Goal: Navigation & Orientation: Understand site structure

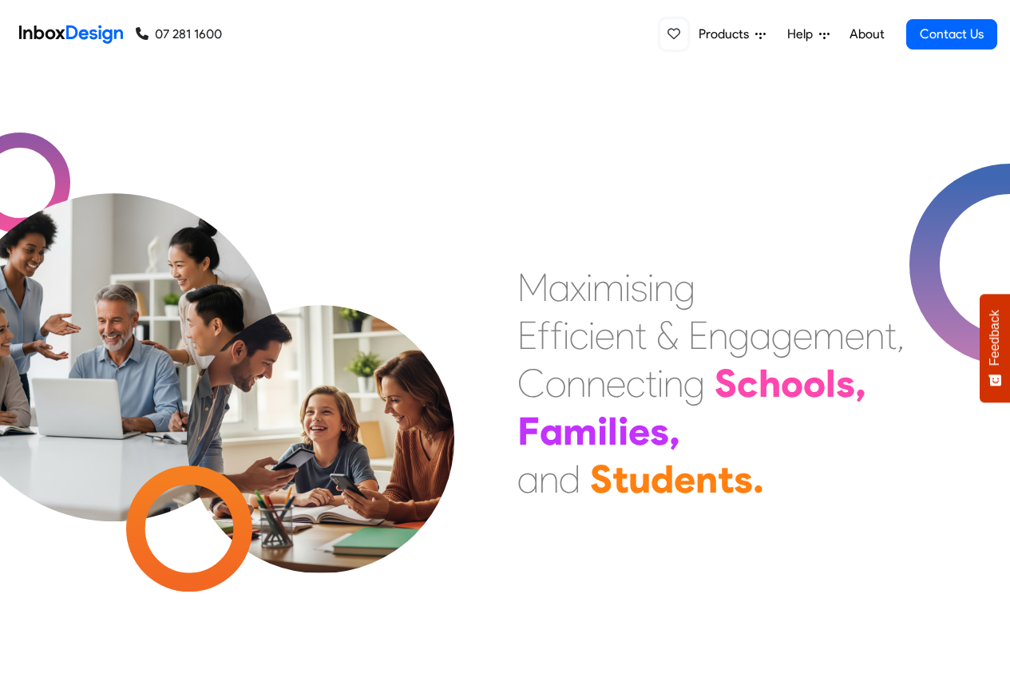
click at [673, 35] on icon at bounding box center [673, 33] width 13 height 13
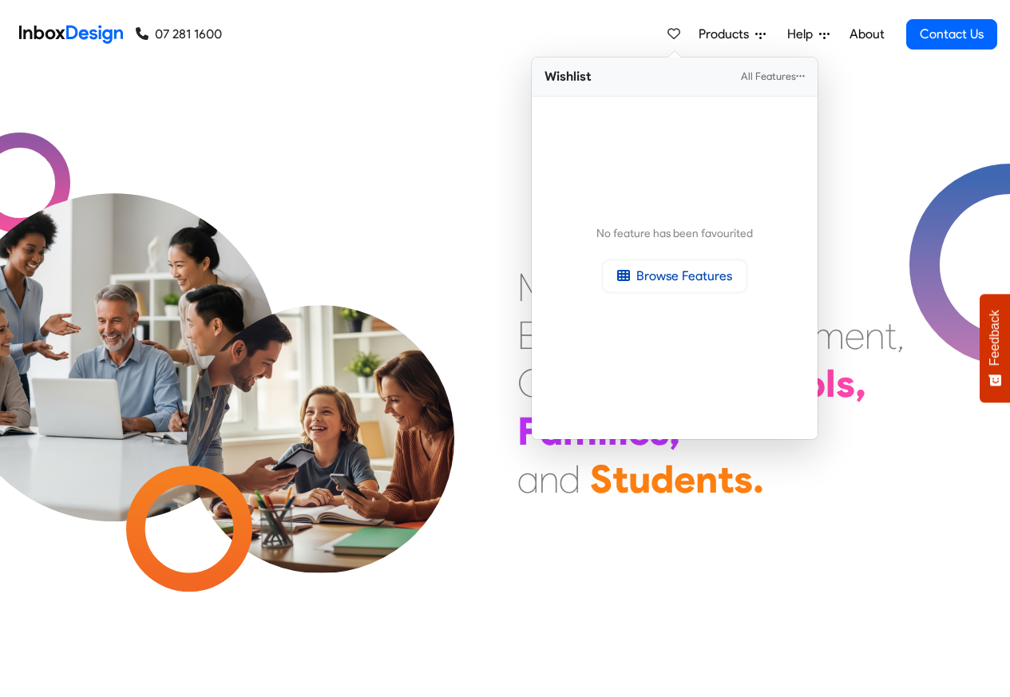
click at [680, 275] on link "Browse Features" at bounding box center [674, 276] width 142 height 30
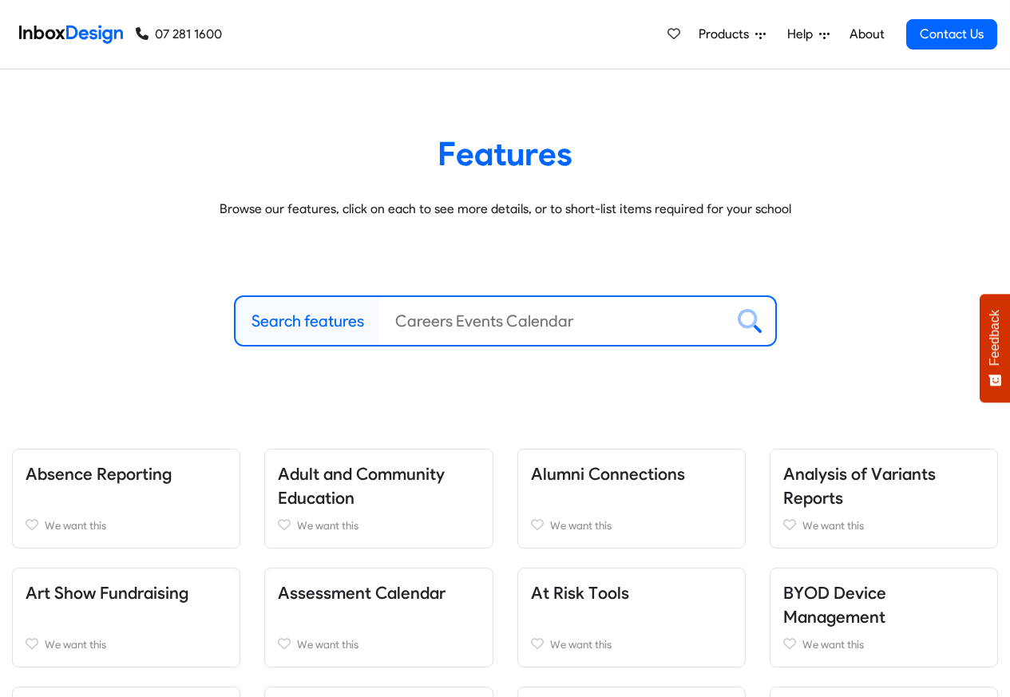
click at [867, 34] on link "About" at bounding box center [866, 34] width 44 height 32
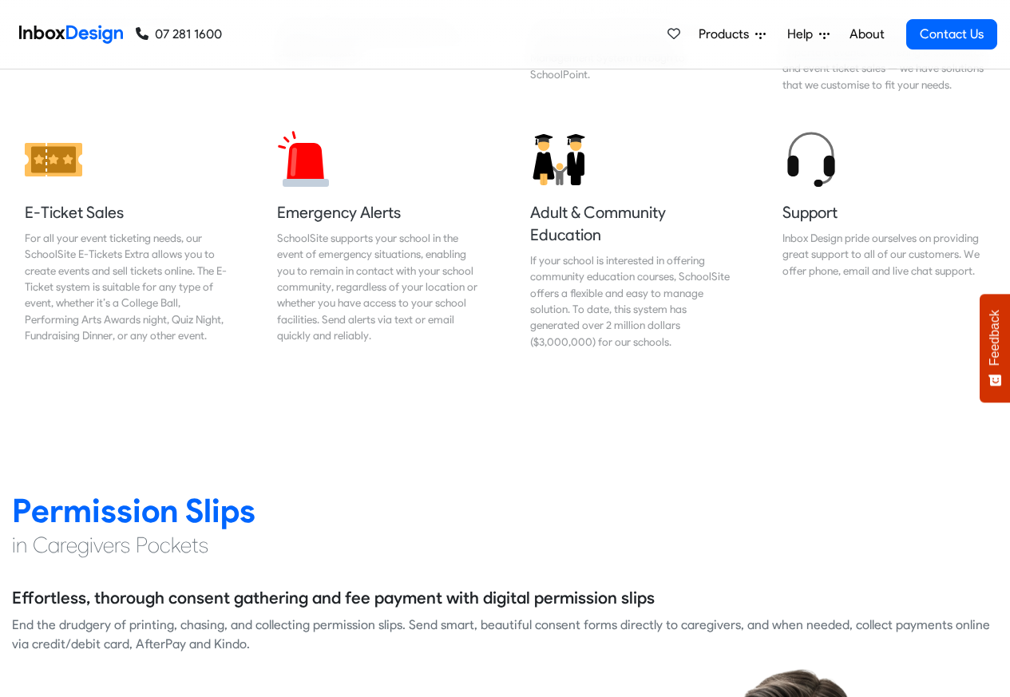
scroll to position [1820, 0]
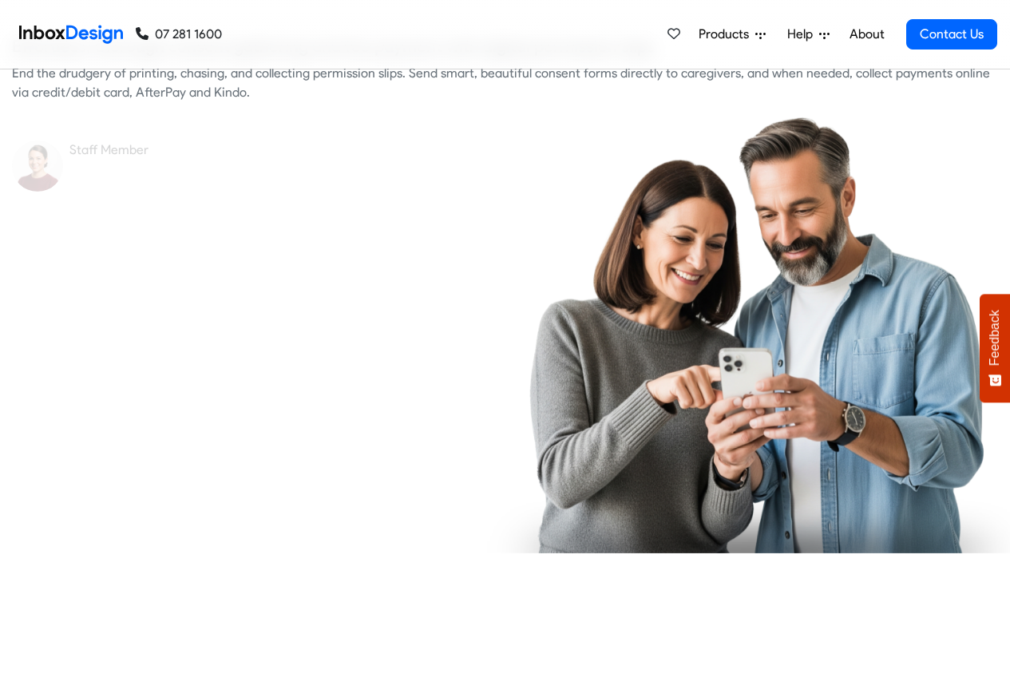
checkbox input "true"
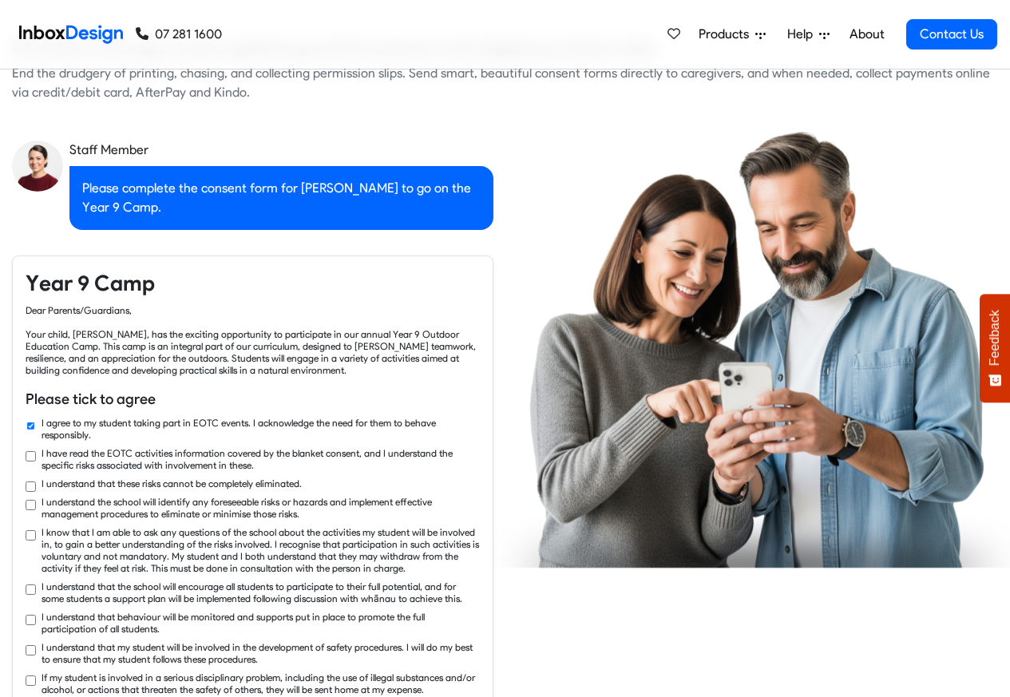
checkbox input "true"
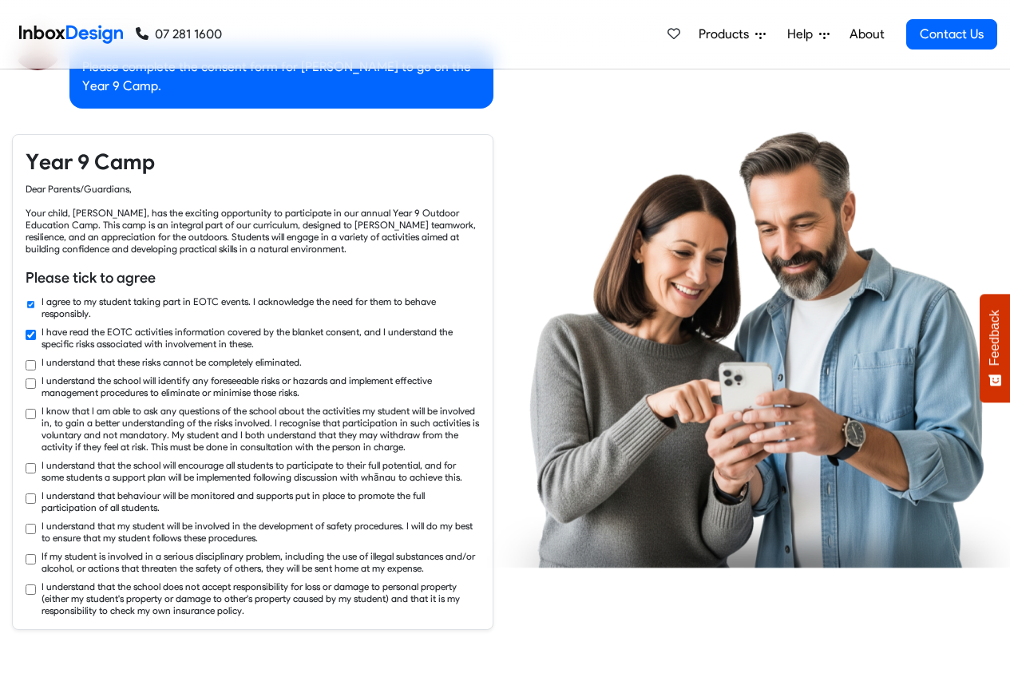
checkbox input "true"
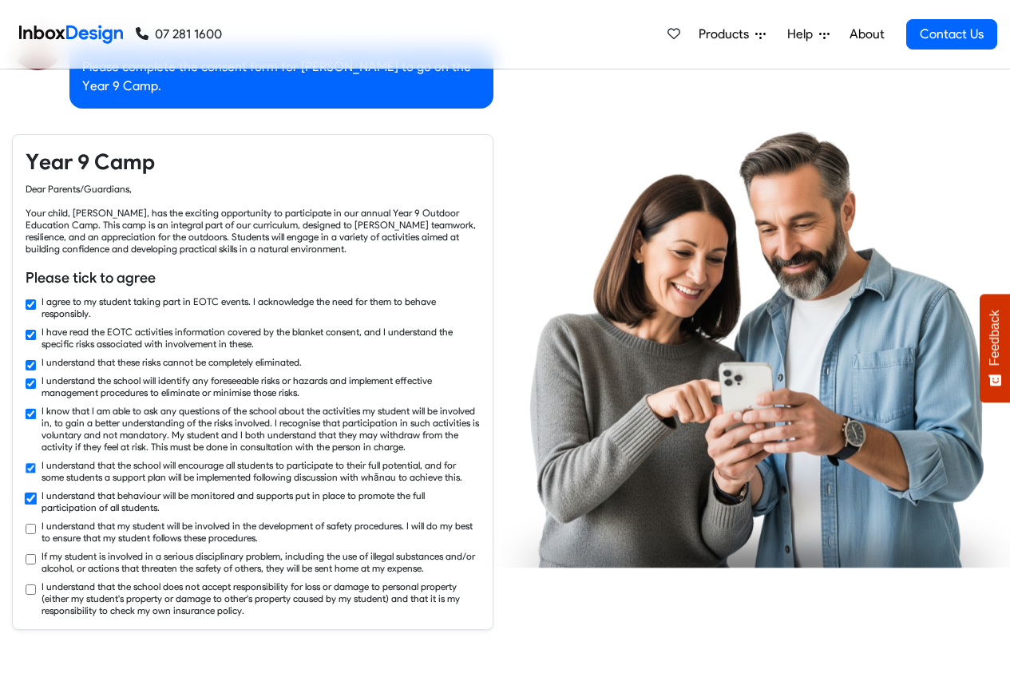
checkbox input "true"
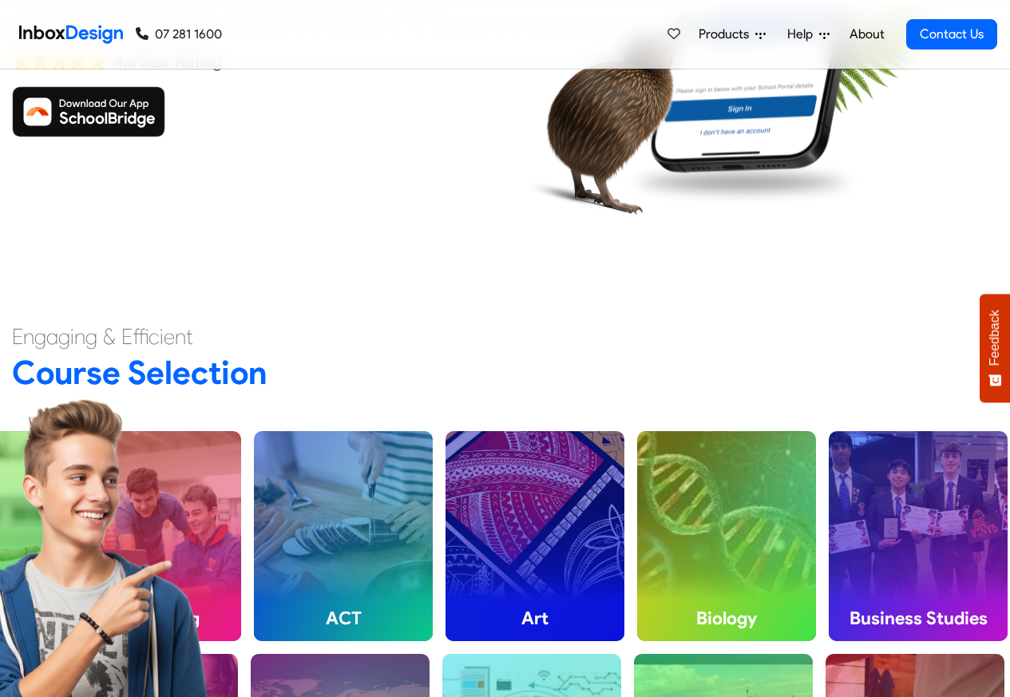
scroll to position [3831, 0]
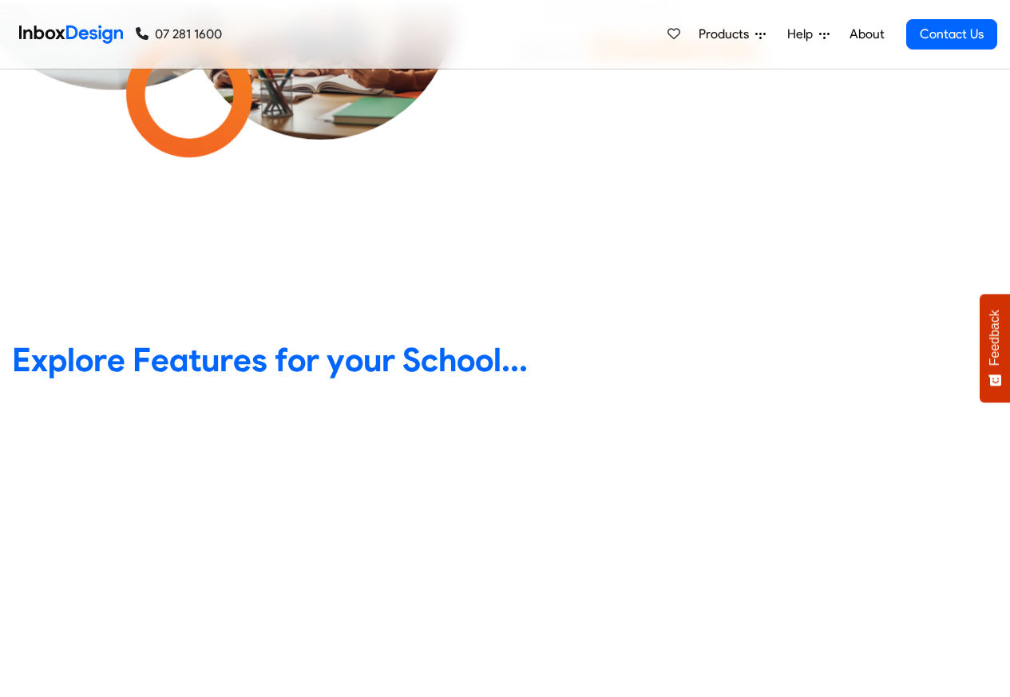
scroll to position [479, 0]
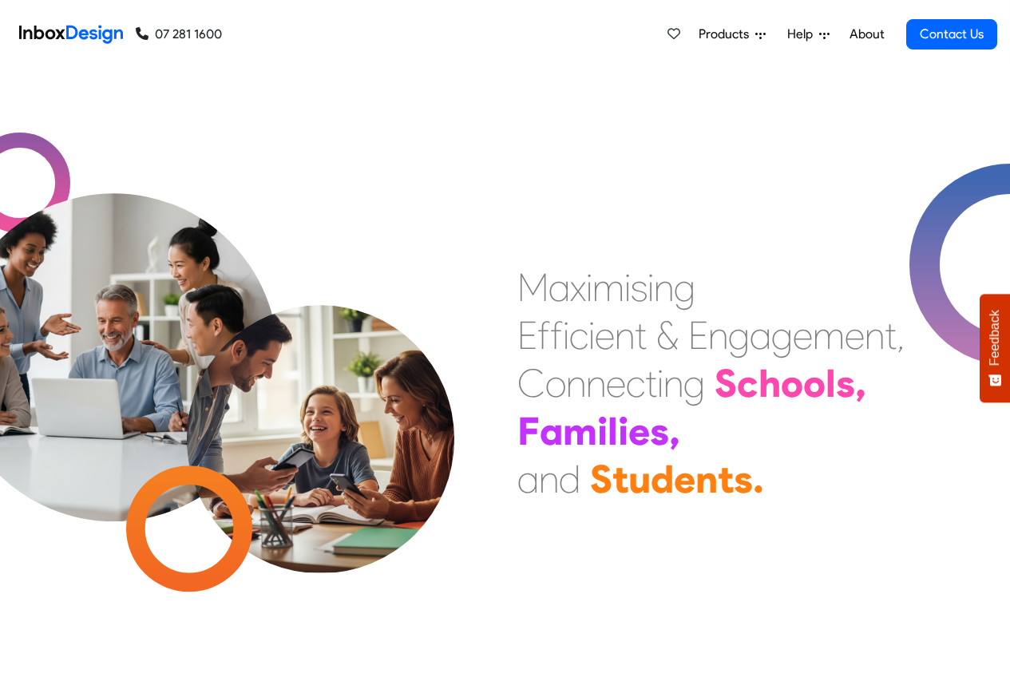
click at [718, 34] on span "Products" at bounding box center [726, 34] width 57 height 19
